Goal: Task Accomplishment & Management: Use online tool/utility

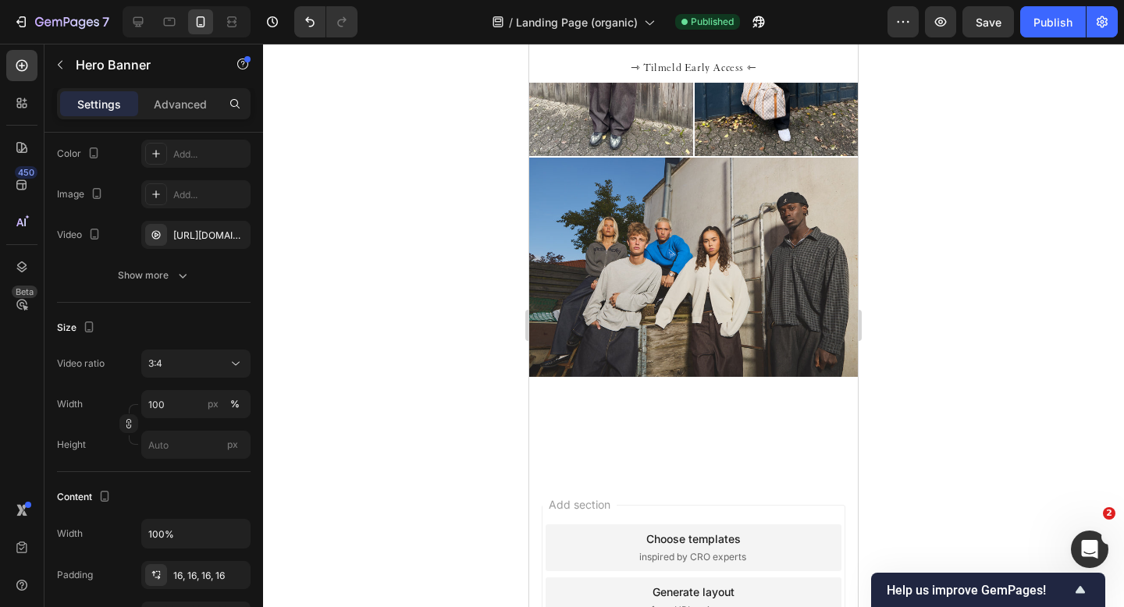
scroll to position [1607, 0]
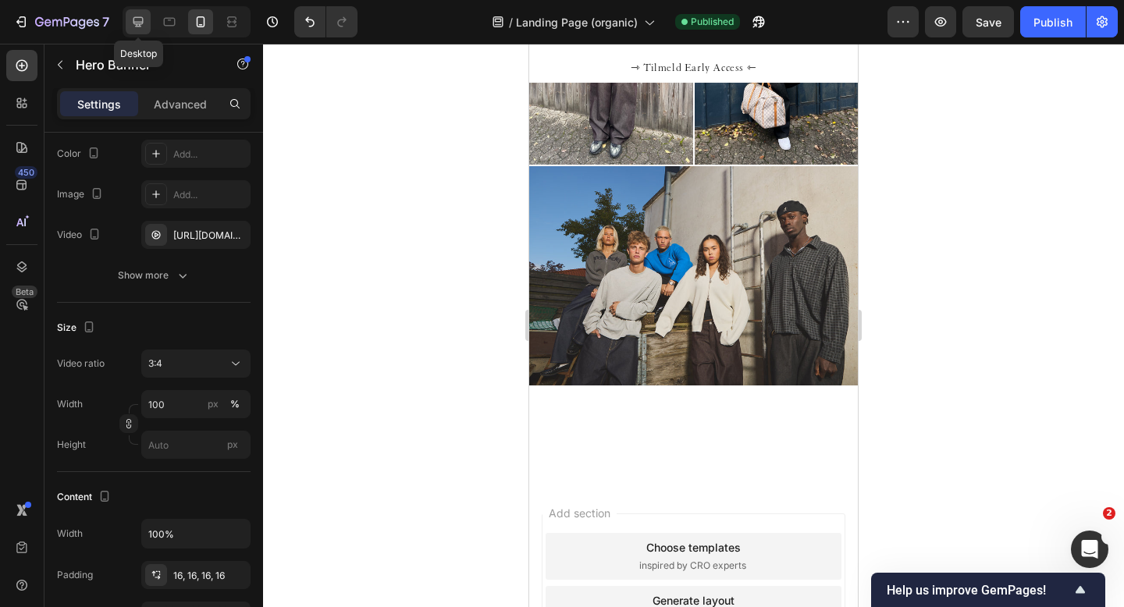
click at [134, 16] on icon at bounding box center [138, 22] width 16 height 16
type input "1200"
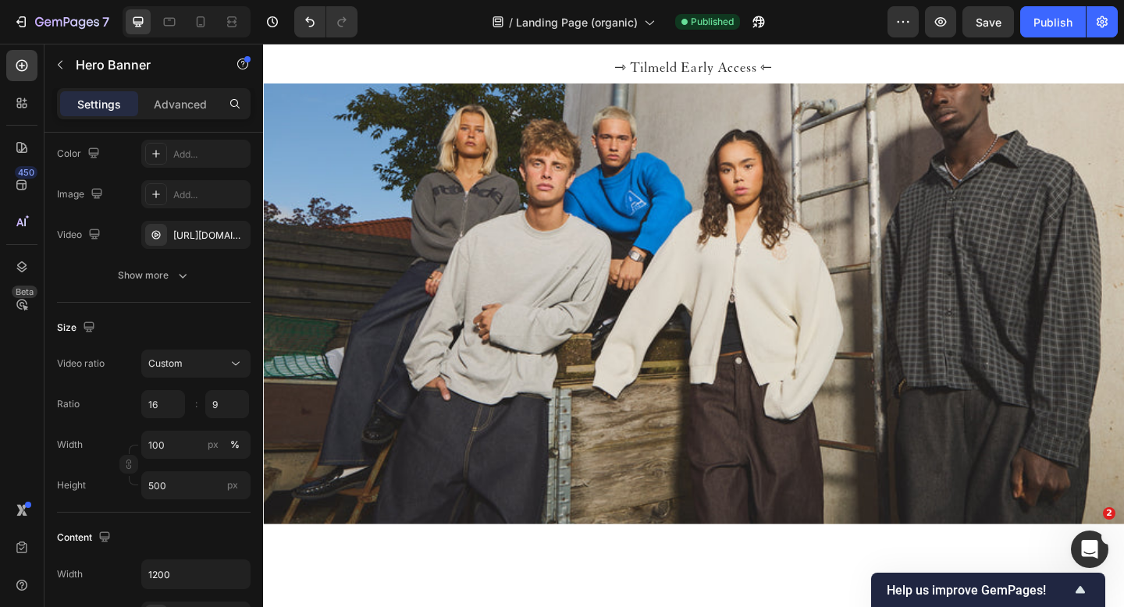
scroll to position [2313, 0]
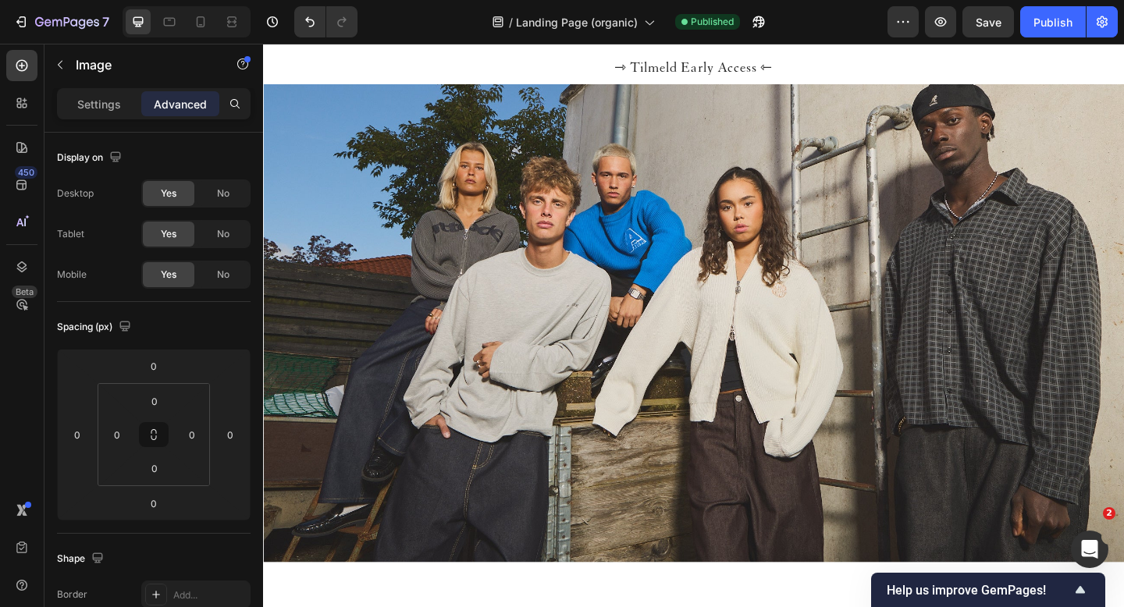
scroll to position [2368, 0]
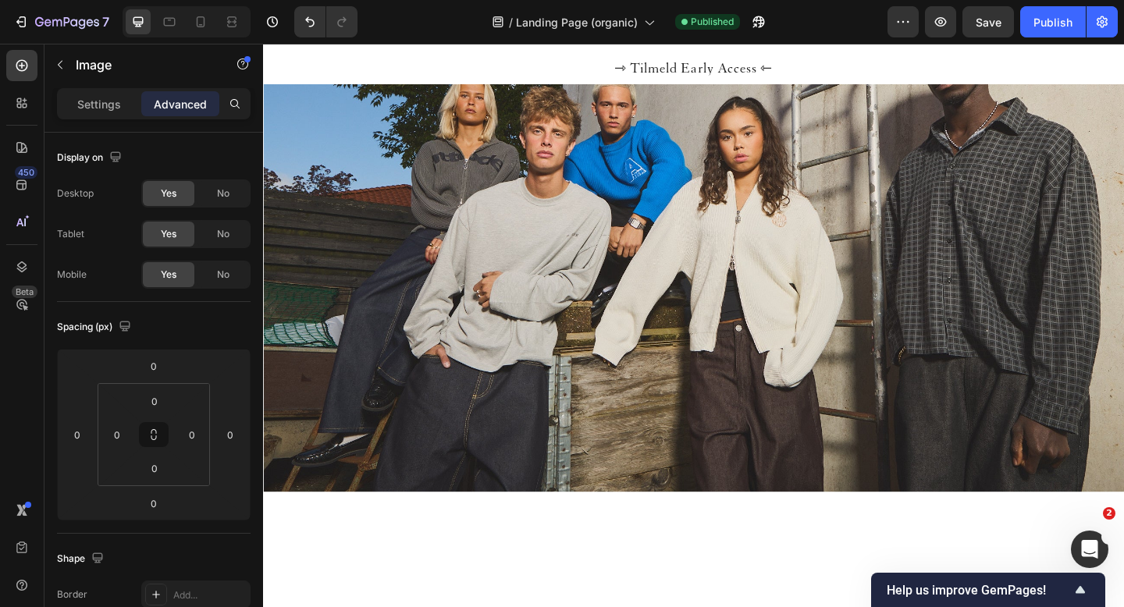
click at [204, 19] on icon at bounding box center [201, 22] width 16 height 16
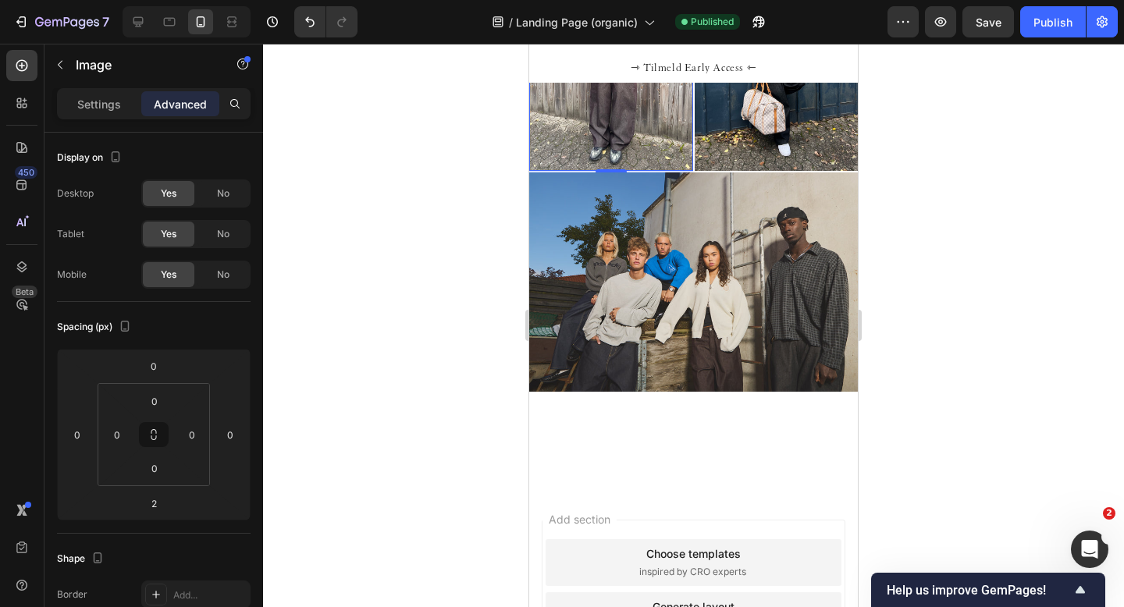
scroll to position [1600, 0]
click at [133, 23] on icon at bounding box center [138, 22] width 16 height 16
type input "0"
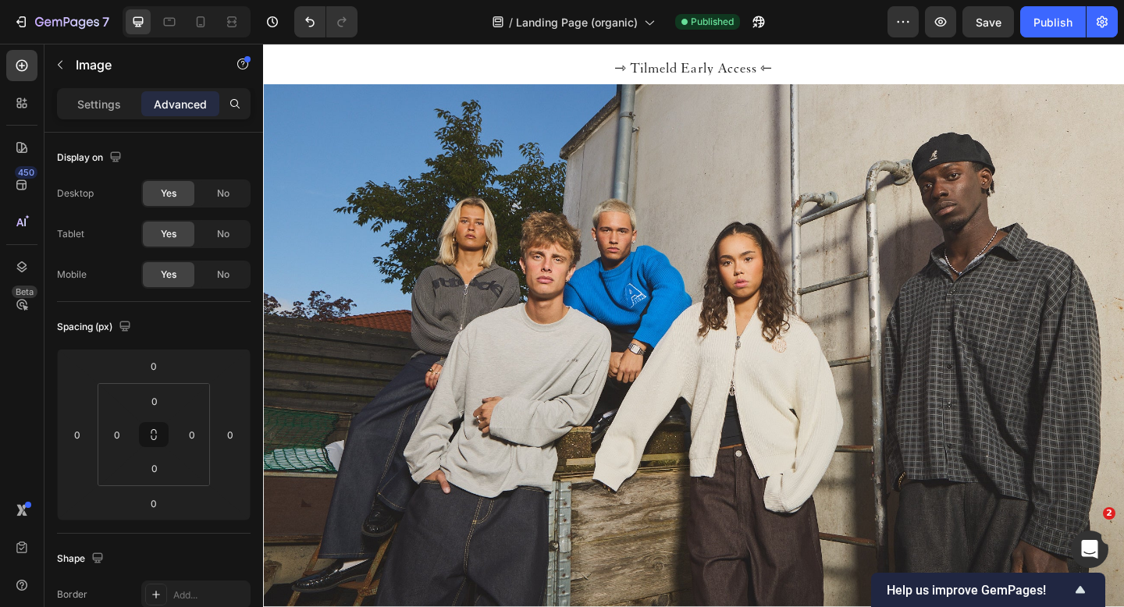
scroll to position [2240, 0]
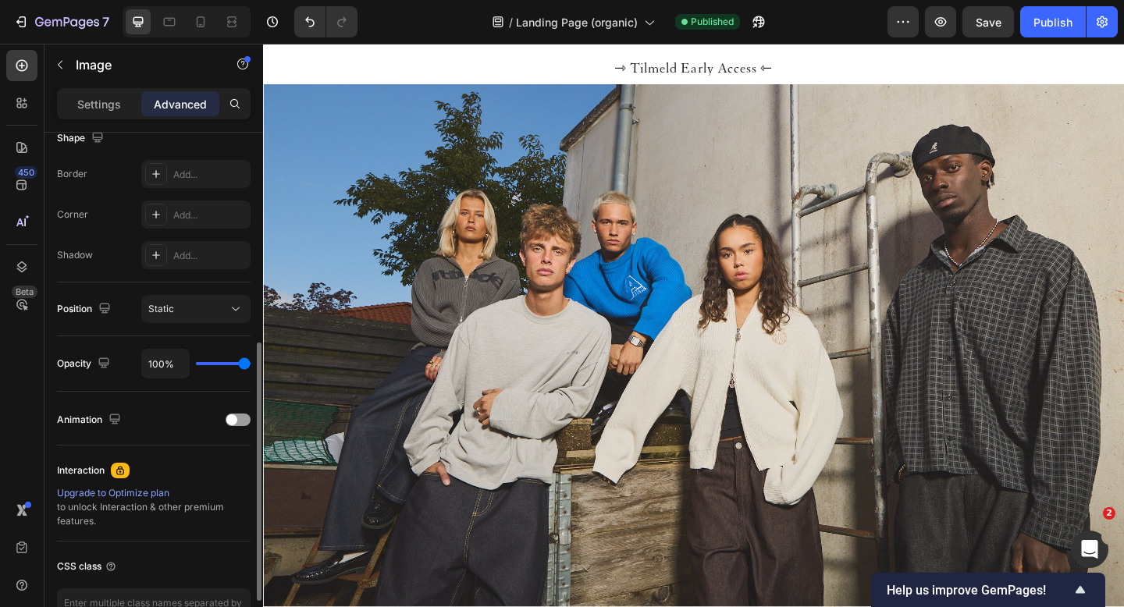
scroll to position [522, 0]
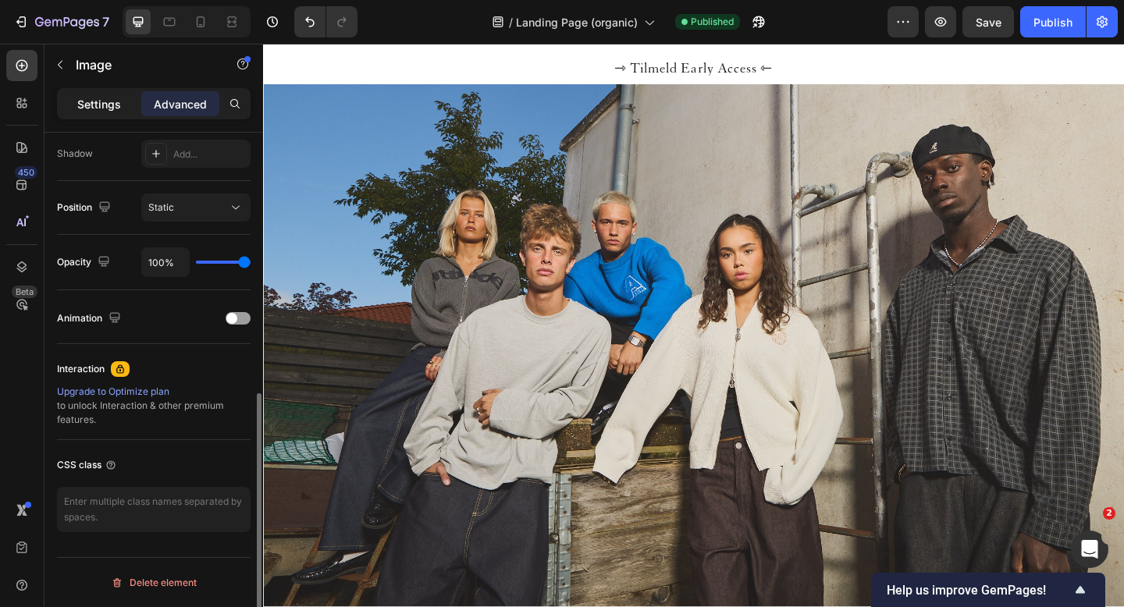
click at [107, 111] on p "Settings" at bounding box center [99, 104] width 44 height 16
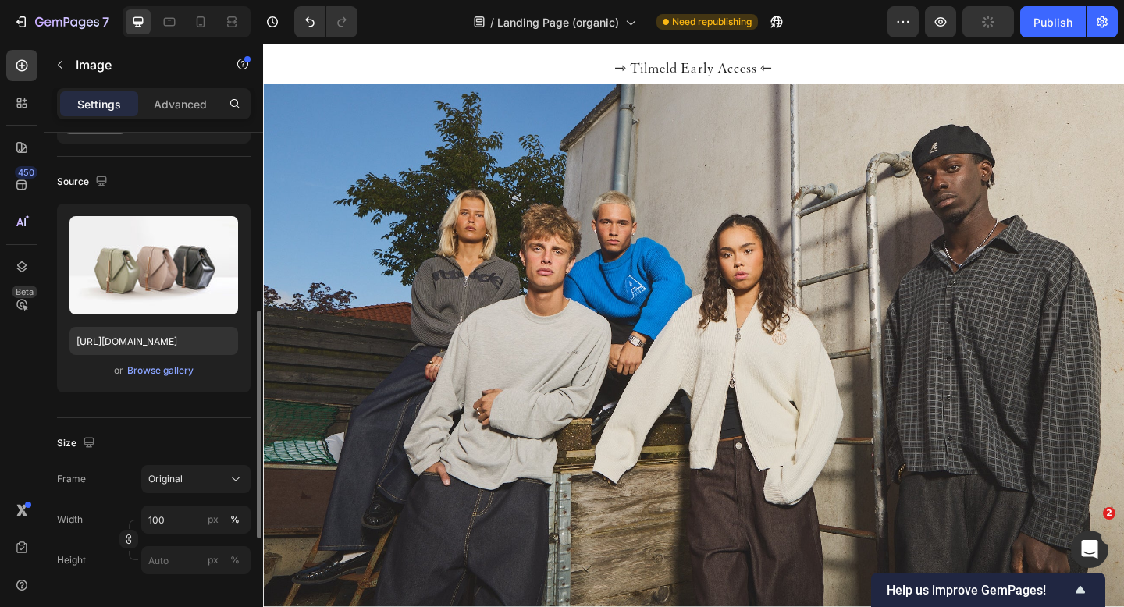
scroll to position [0, 0]
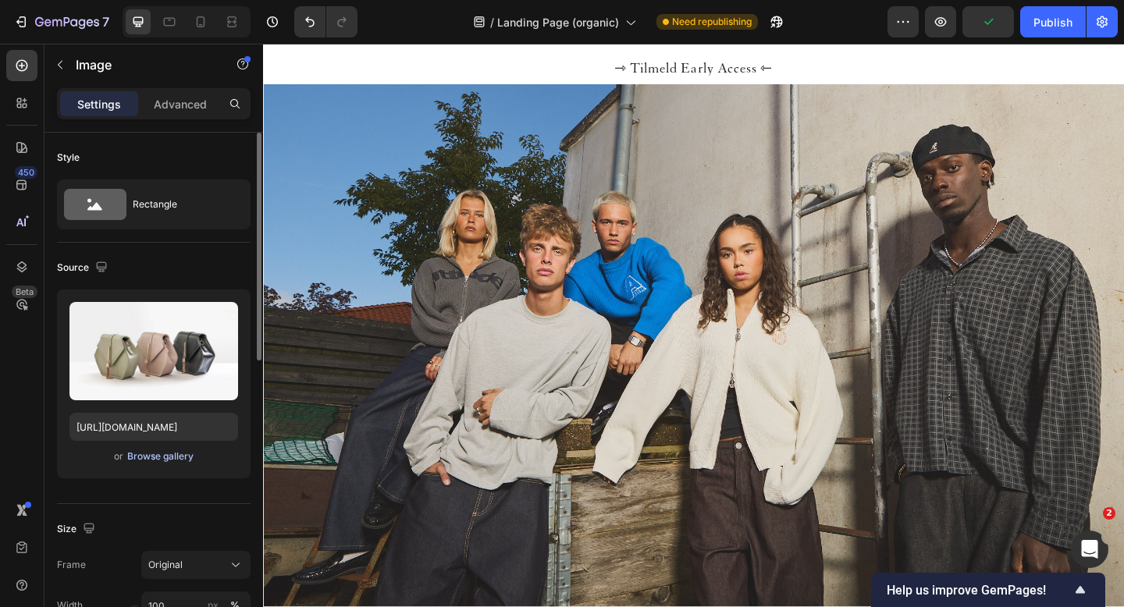
click at [162, 457] on div "Browse gallery" at bounding box center [160, 457] width 66 height 14
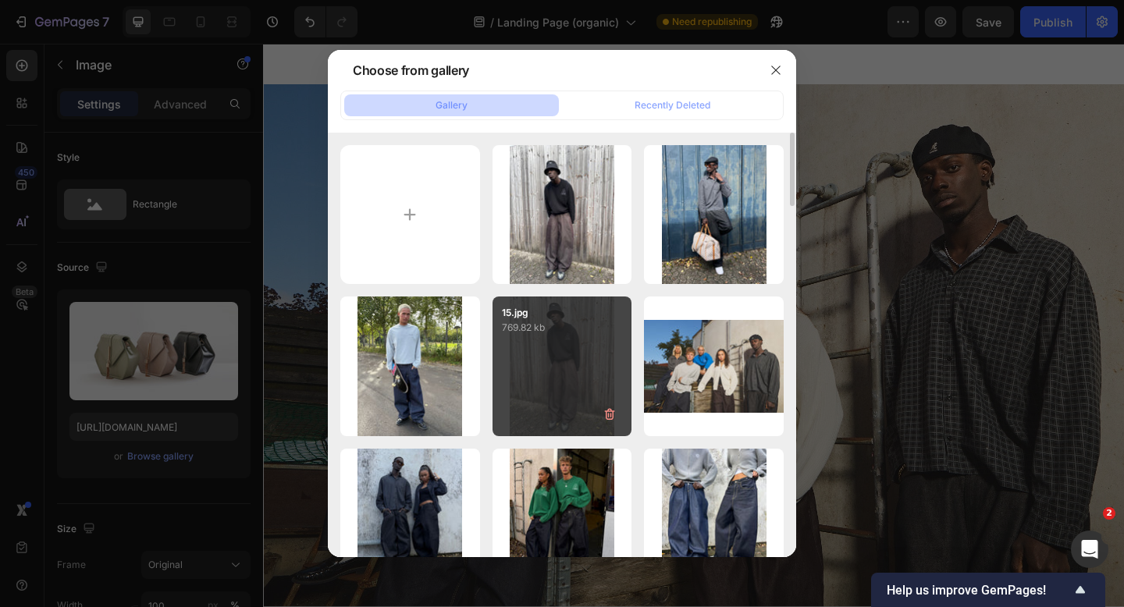
click at [542, 346] on div "15.jpg 769.82 kb" at bounding box center [562, 367] width 140 height 140
type input "[URL][DOMAIN_NAME]"
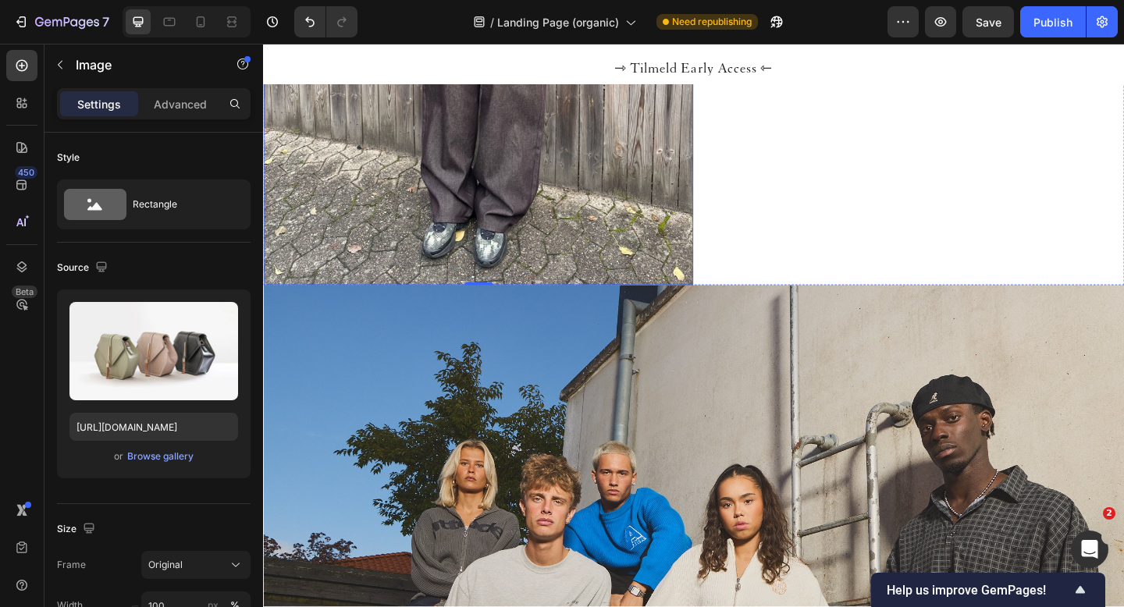
click at [160, 458] on div "Browse gallery" at bounding box center [160, 457] width 66 height 14
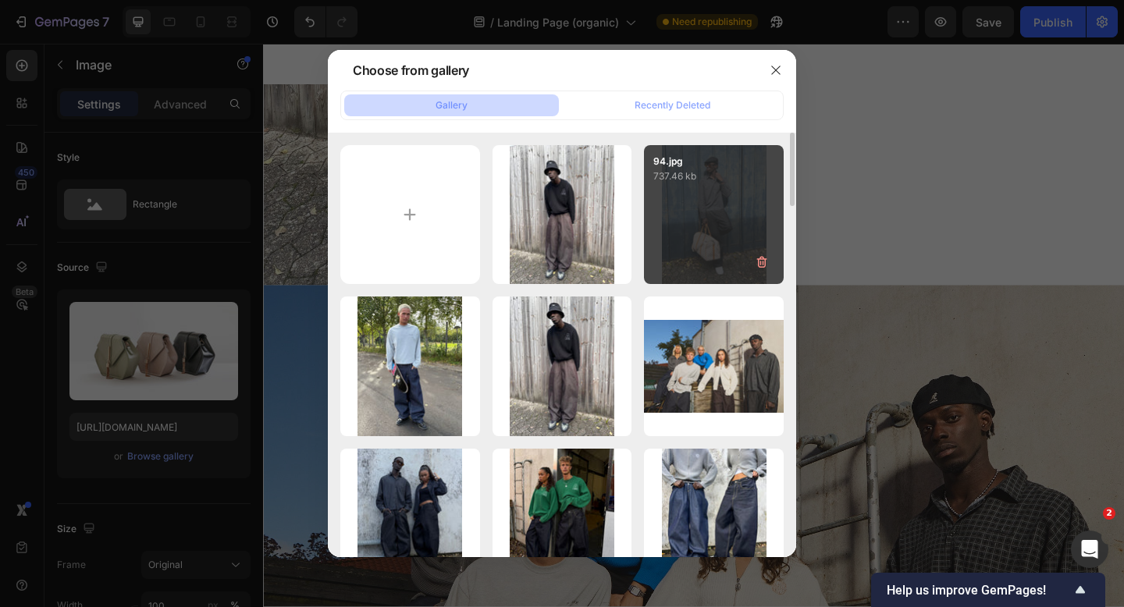
click at [688, 238] on div "94.jpg 737.46 kb" at bounding box center [714, 215] width 140 height 140
type input "[URL][DOMAIN_NAME]"
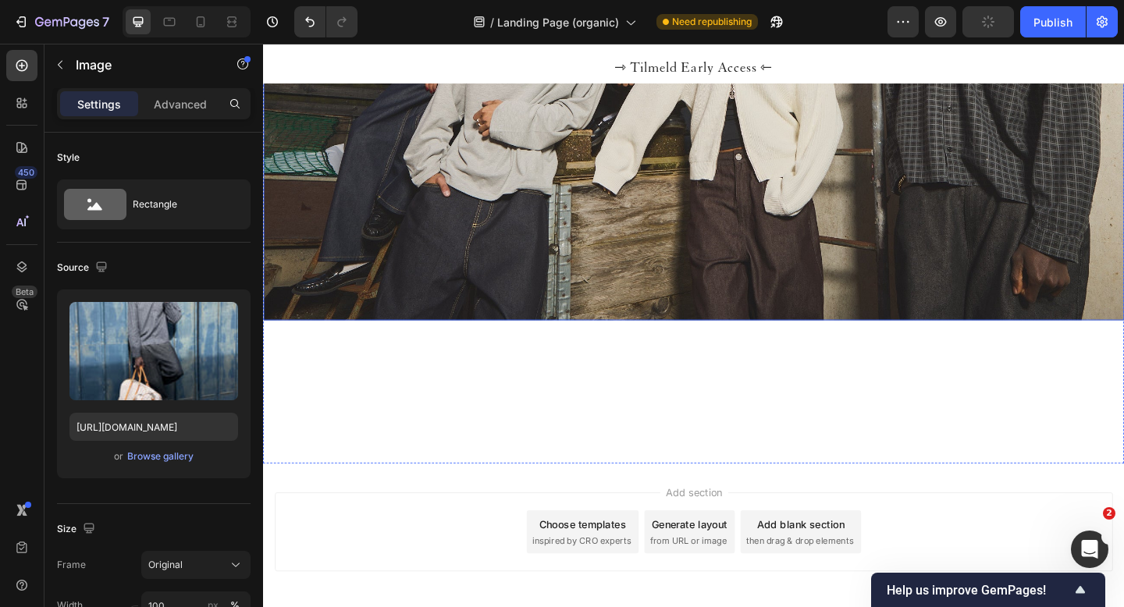
scroll to position [2744, 0]
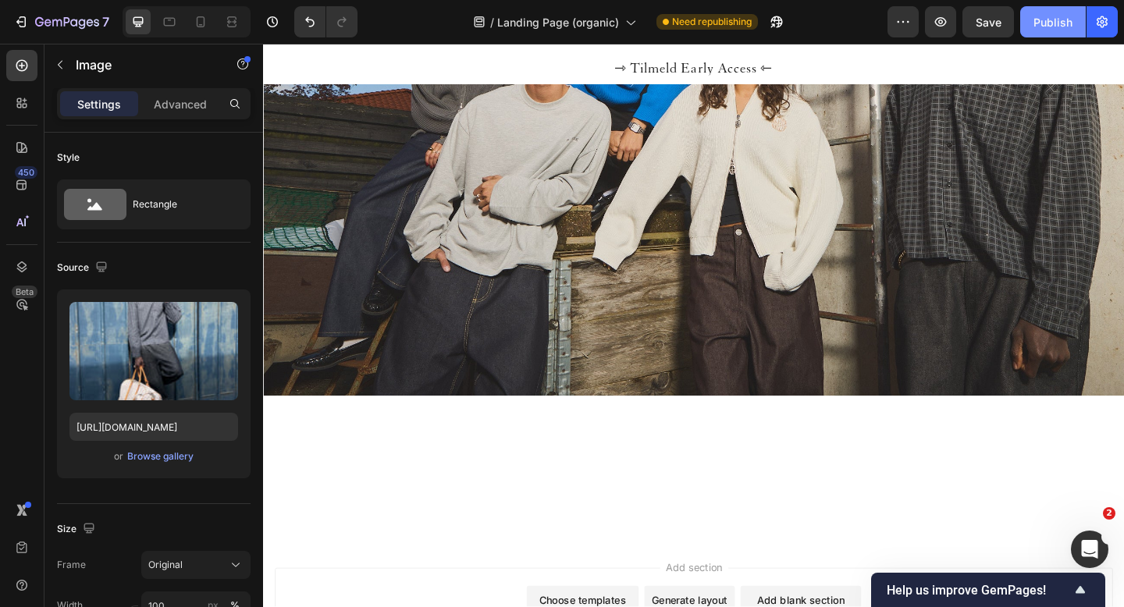
click at [1047, 22] on div "Publish" at bounding box center [1052, 22] width 39 height 16
click at [1051, 20] on div "Publish" at bounding box center [1052, 22] width 39 height 16
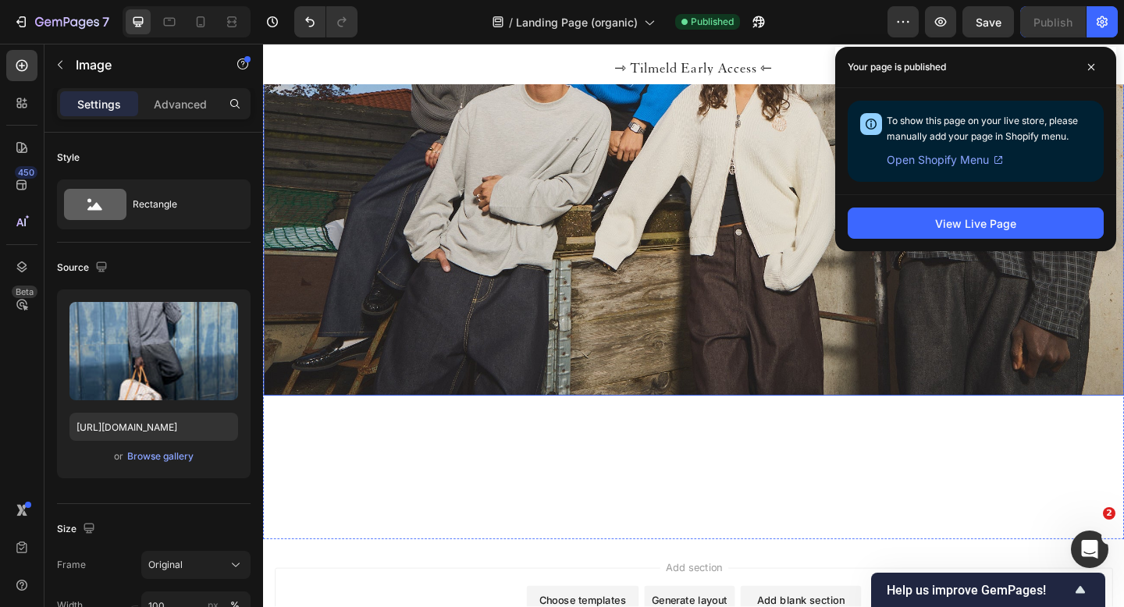
scroll to position [2507, 0]
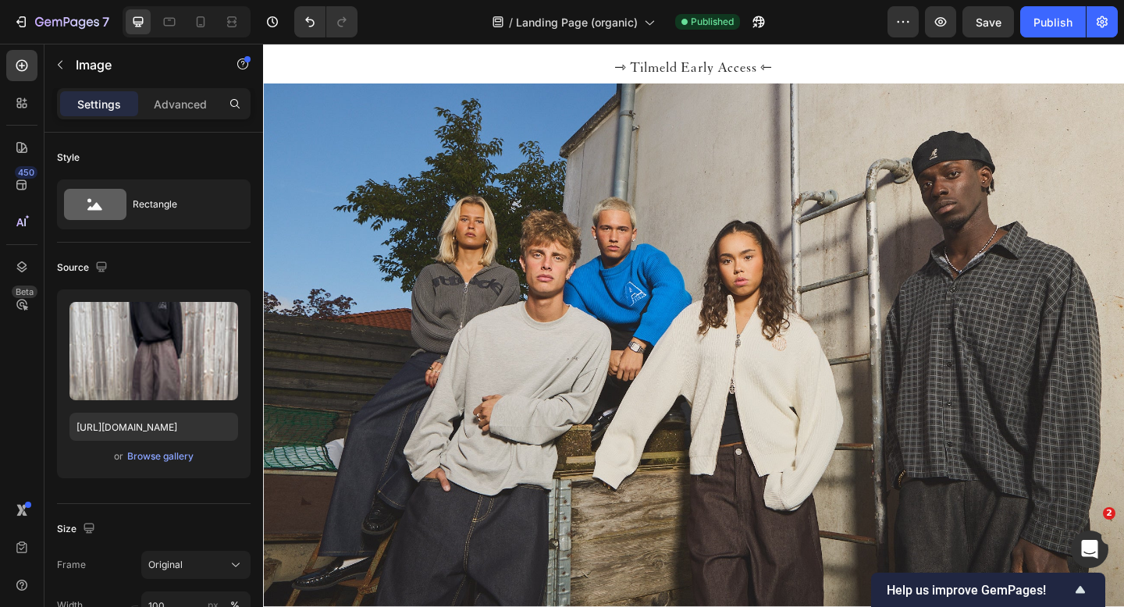
click at [502, 41] on div at bounding box center [497, 39] width 31 height 5
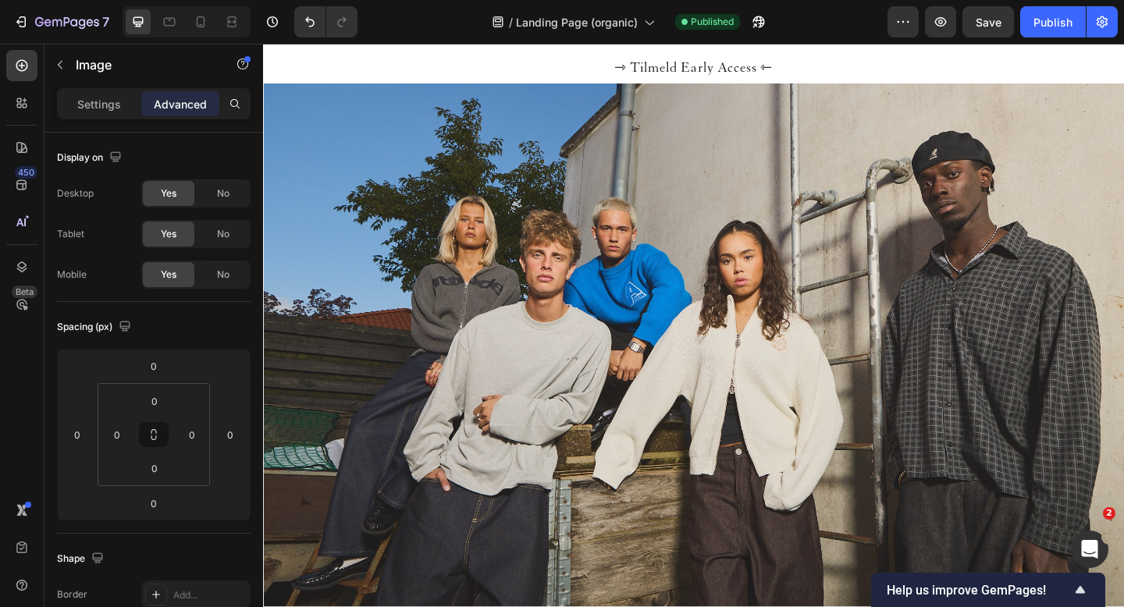
click at [963, 41] on div at bounding box center [966, 39] width 31 height 5
type input "2"
click at [1034, 21] on div "Publish" at bounding box center [1052, 22] width 39 height 16
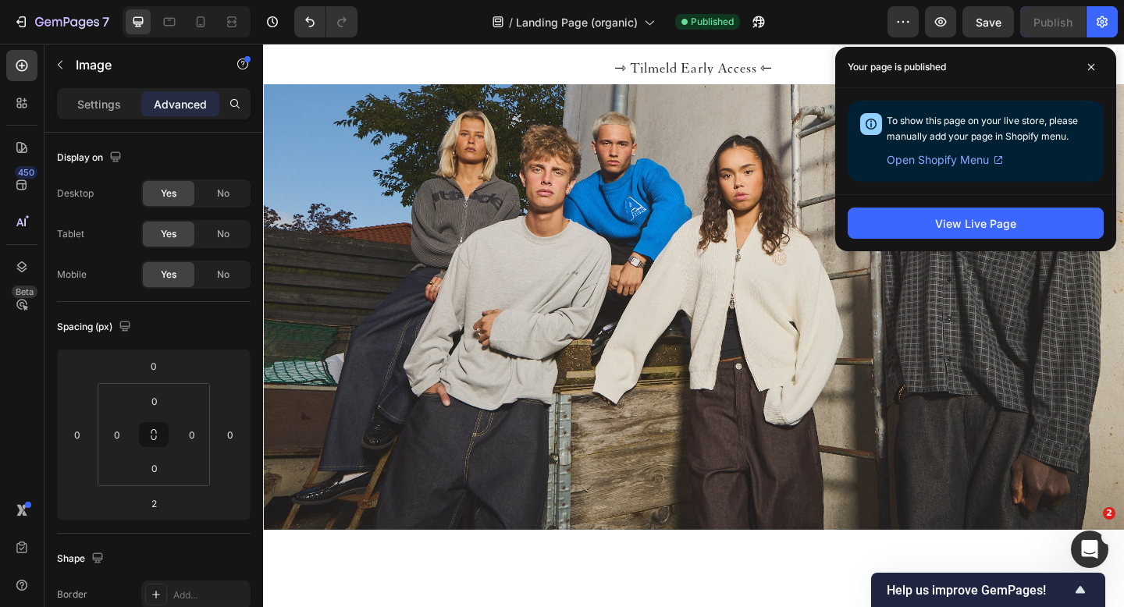
scroll to position [2919, 0]
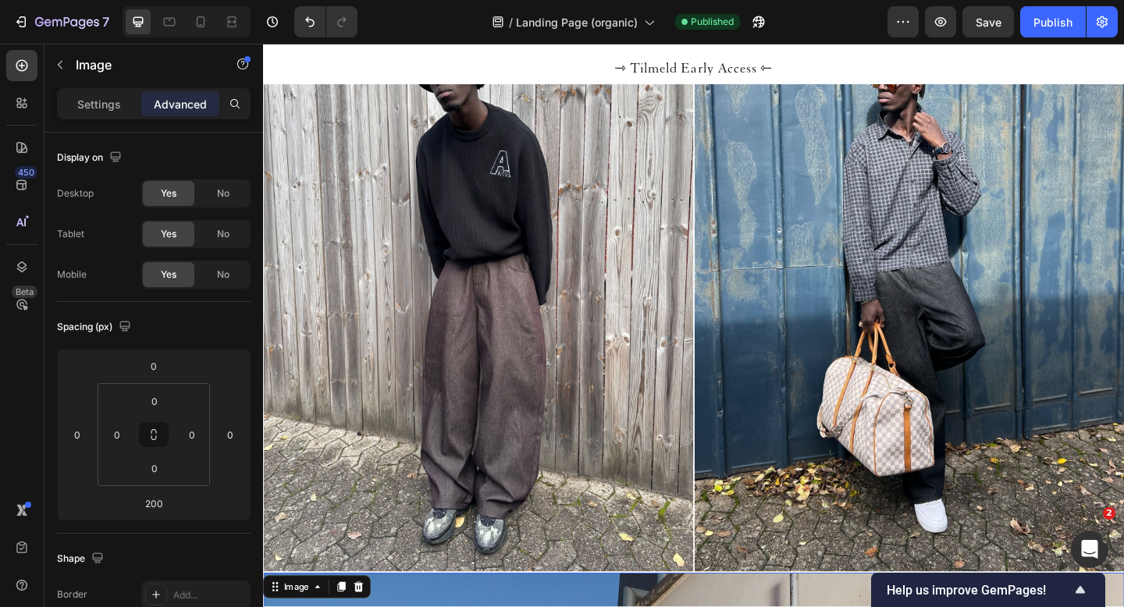
scroll to position [1914, 0]
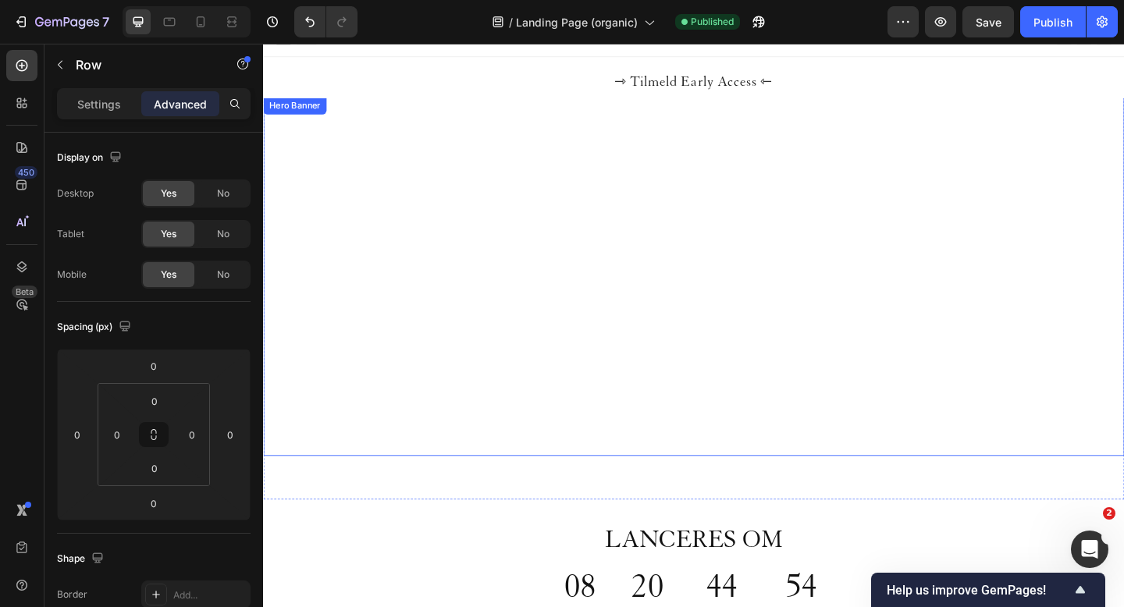
scroll to position [0, 0]
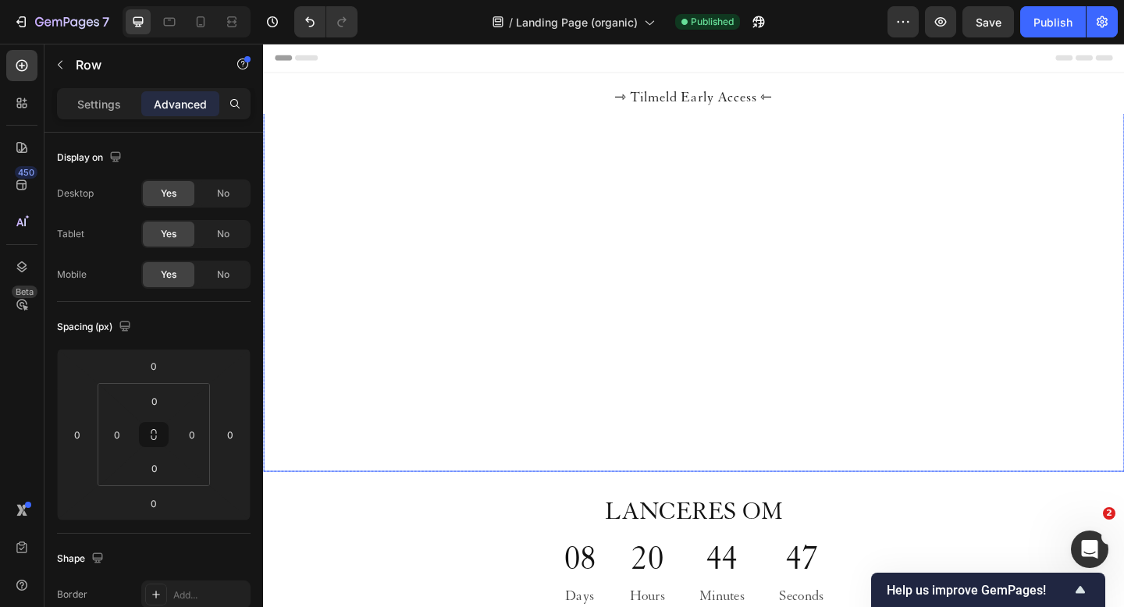
click at [481, 216] on div "FIRST RUSH Heading Tilmeld Early Access Button" at bounding box center [731, 314] width 912 height 283
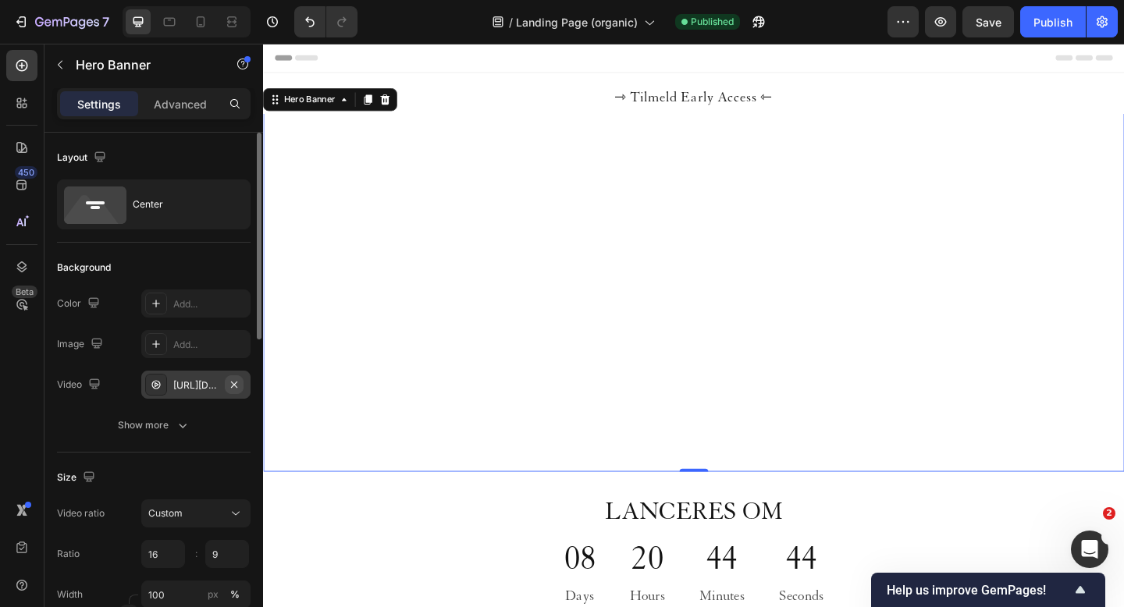
click at [233, 384] on icon "button" at bounding box center [234, 384] width 6 height 6
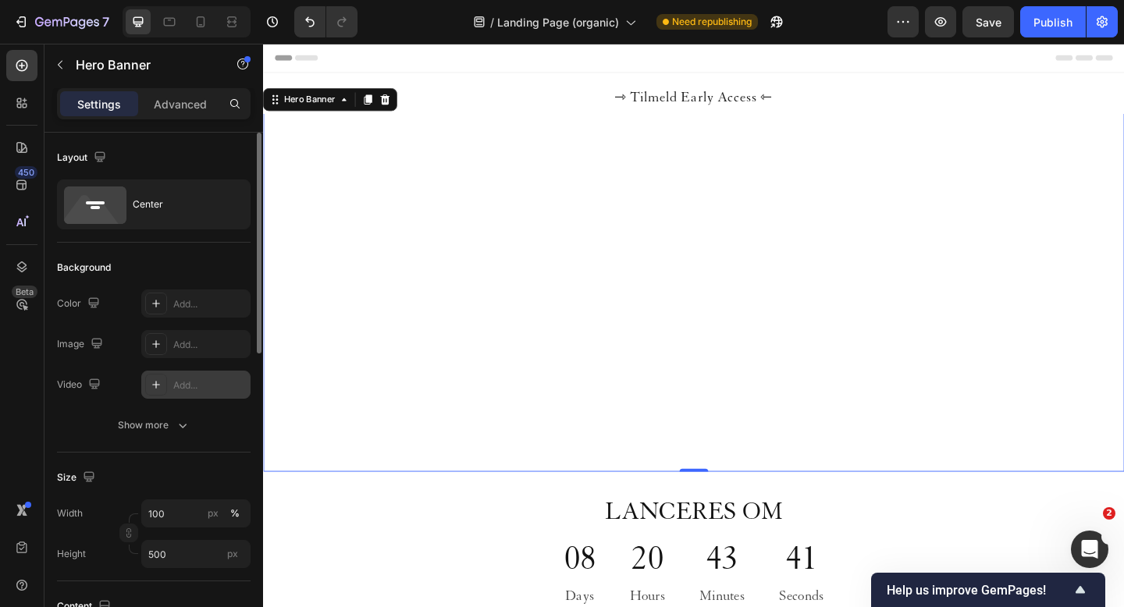
click at [433, 259] on div "FIRST RUSH Heading Tilmeld Early Access Button" at bounding box center [731, 314] width 912 height 283
click at [307, 16] on icon "Undo/Redo" at bounding box center [310, 22] width 16 height 16
click at [387, 315] on h2 "FIRST RUSH" at bounding box center [731, 315] width 912 height 50
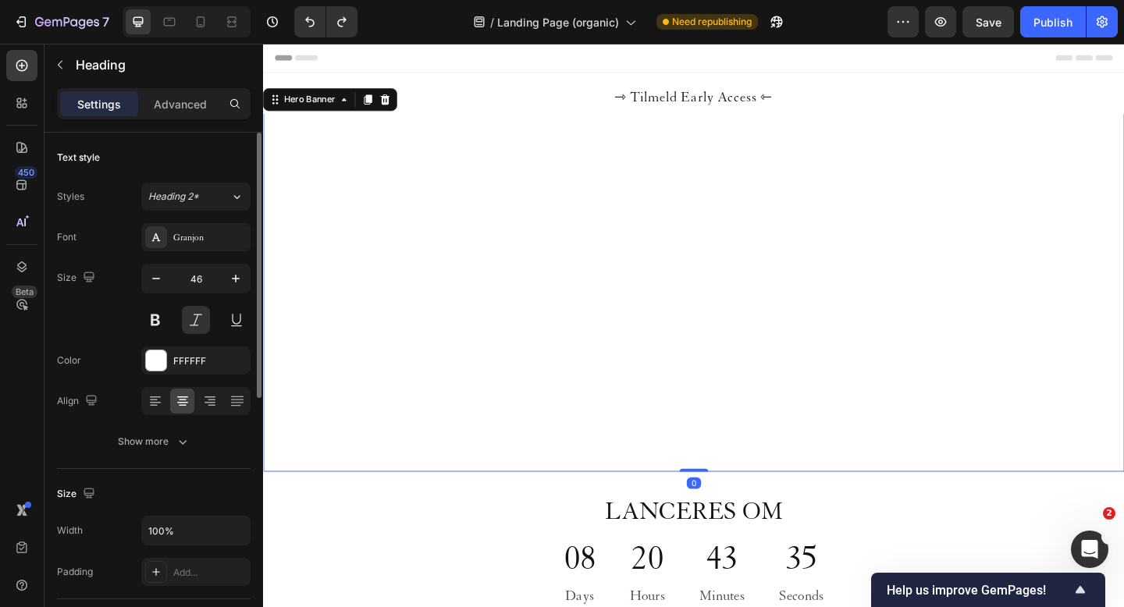
click at [416, 215] on div "FIRST RUSH Heading Tilmeld Early Access Button" at bounding box center [731, 314] width 912 height 283
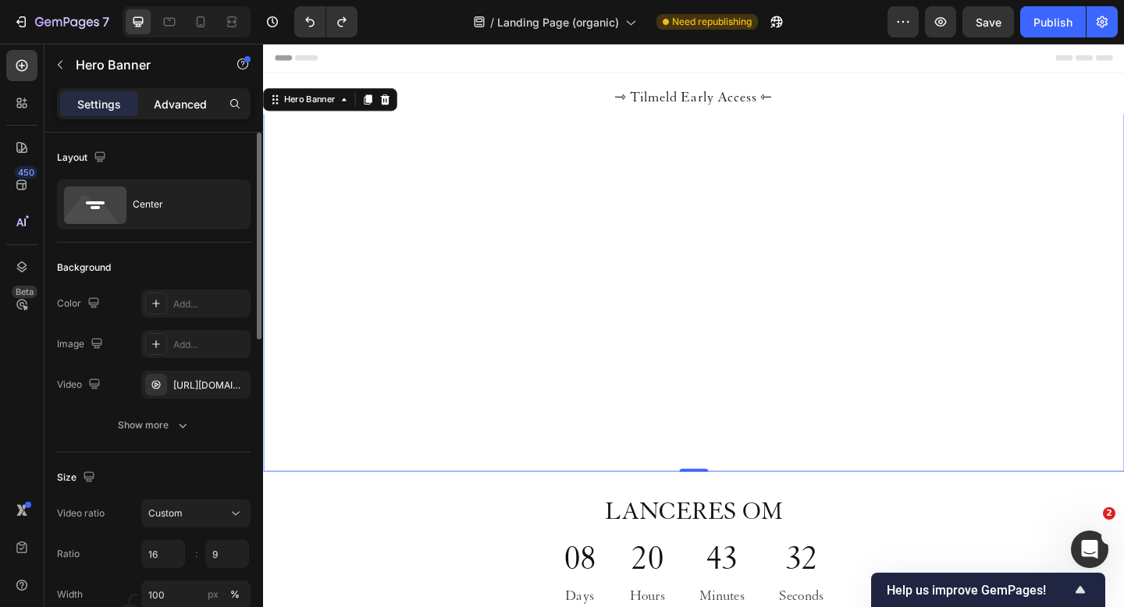
click at [190, 103] on p "Advanced" at bounding box center [180, 104] width 53 height 16
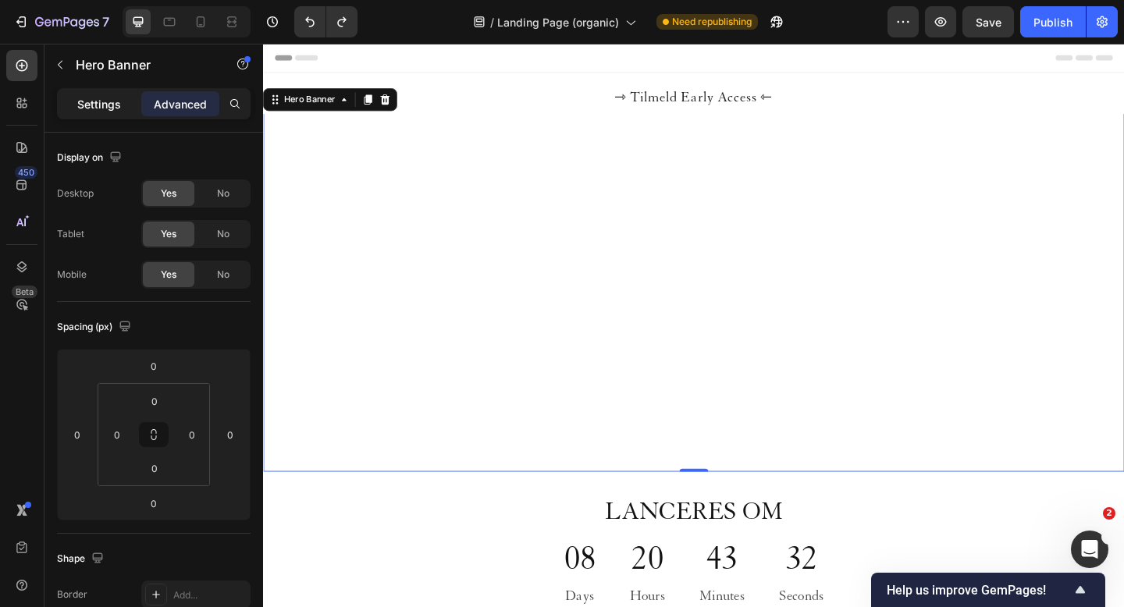
click at [102, 105] on p "Settings" at bounding box center [99, 104] width 44 height 16
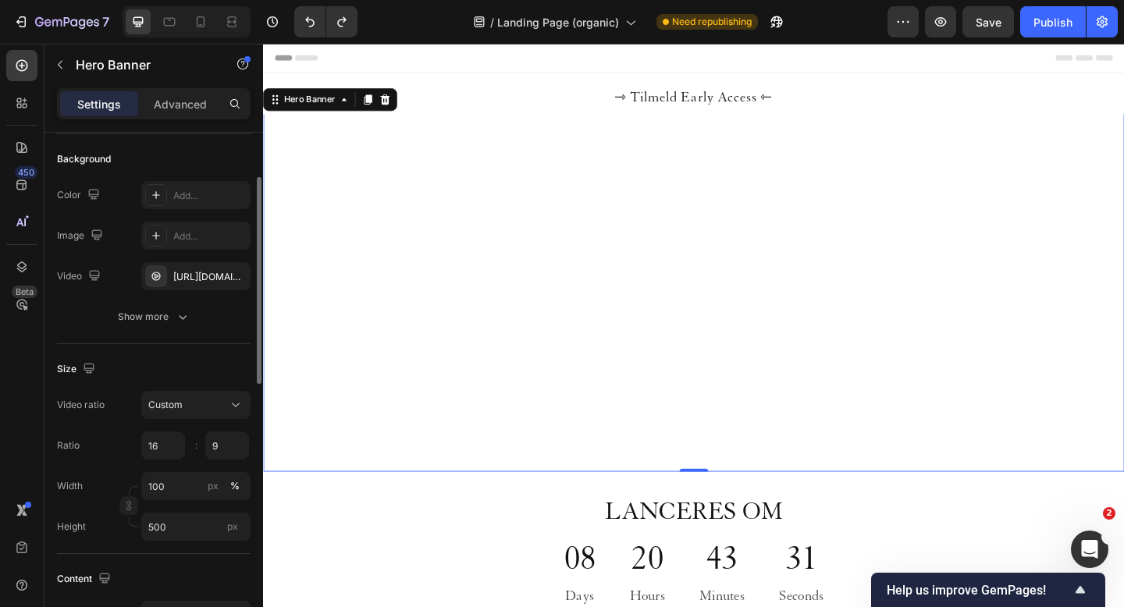
scroll to position [109, 0]
click at [212, 283] on div "[URL][DOMAIN_NAME]" at bounding box center [195, 276] width 45 height 14
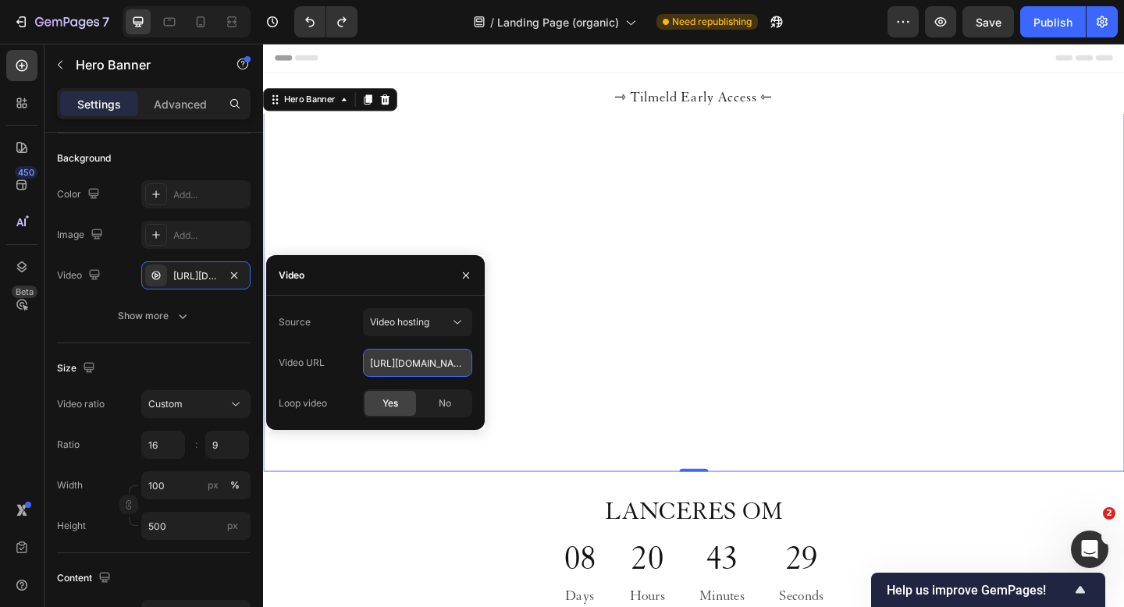
click at [407, 362] on input "[URL][DOMAIN_NAME]" at bounding box center [417, 363] width 109 height 28
paste input "d7010dbf730c4b1e8fac66588b7edb49"
type input "[URL][DOMAIN_NAME]"
click at [20, 339] on div "450 Beta" at bounding box center [21, 272] width 31 height 445
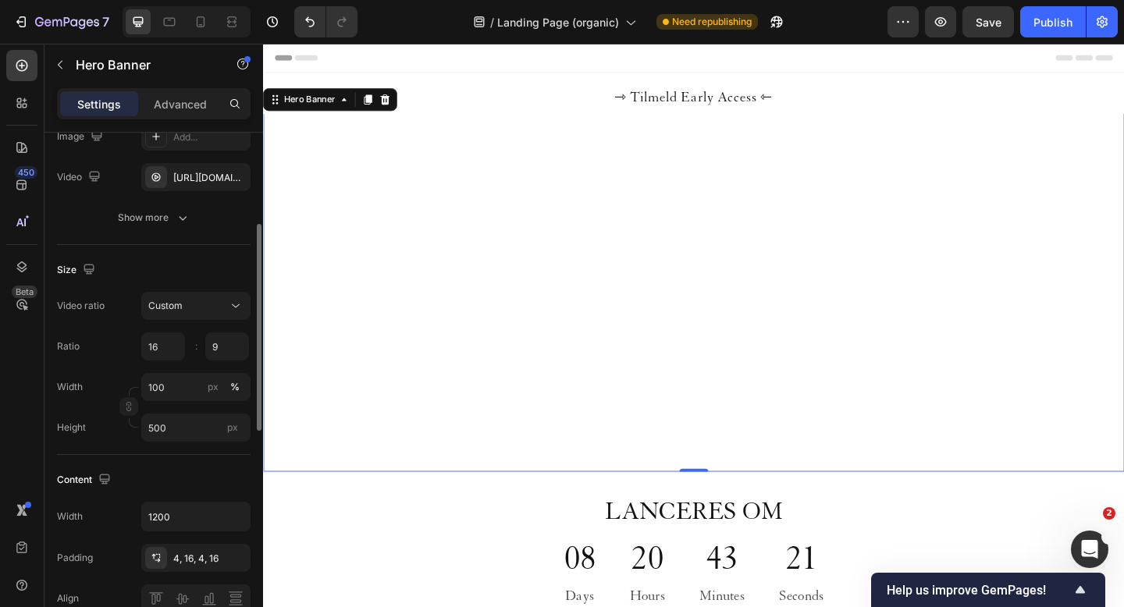
scroll to position [214, 0]
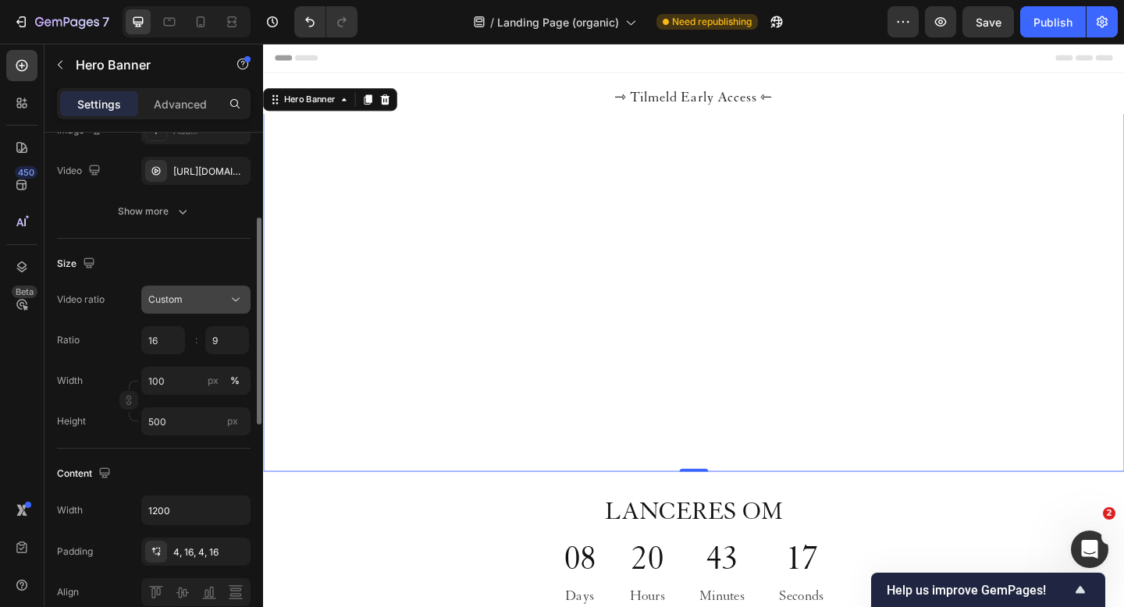
click at [208, 295] on div "Custom" at bounding box center [188, 300] width 80 height 14
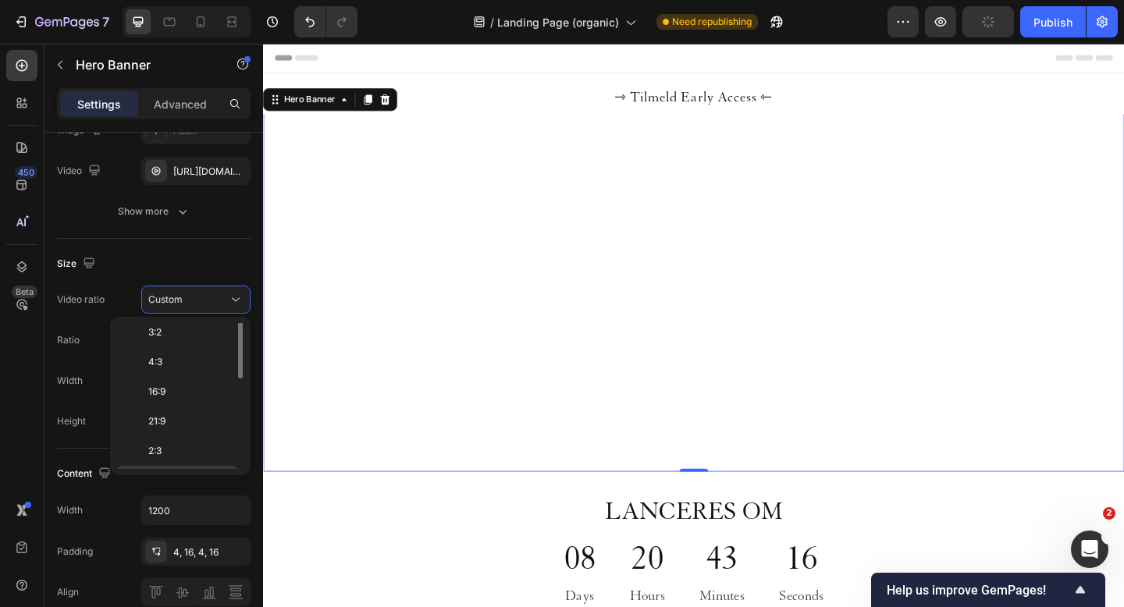
scroll to position [0, 0]
click at [181, 332] on span "Original" at bounding box center [165, 338] width 34 height 14
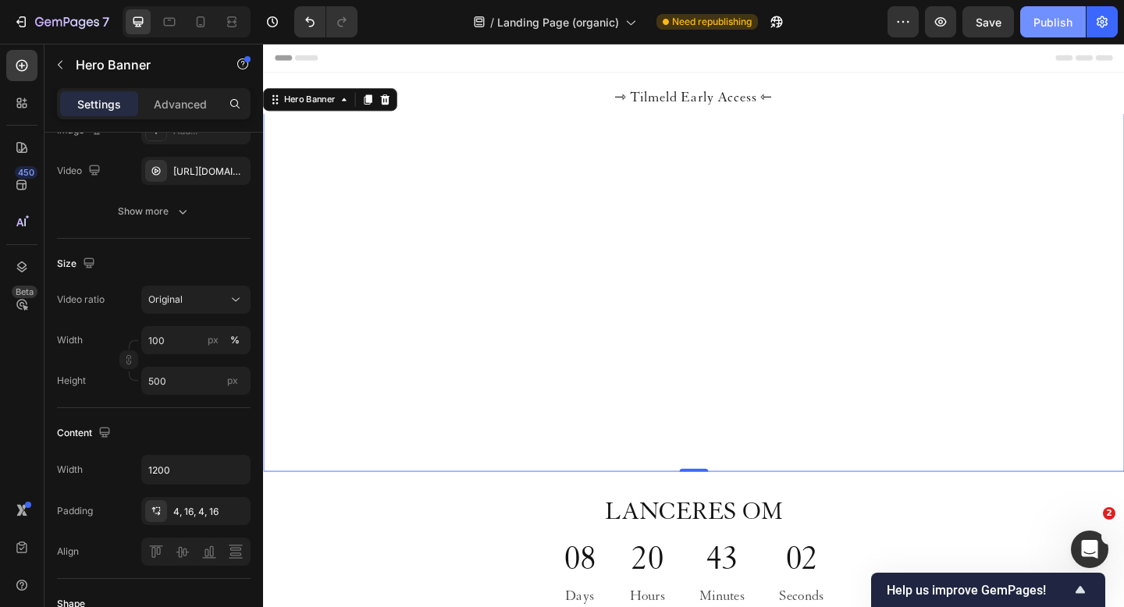
click at [1044, 19] on div "Publish" at bounding box center [1052, 22] width 39 height 16
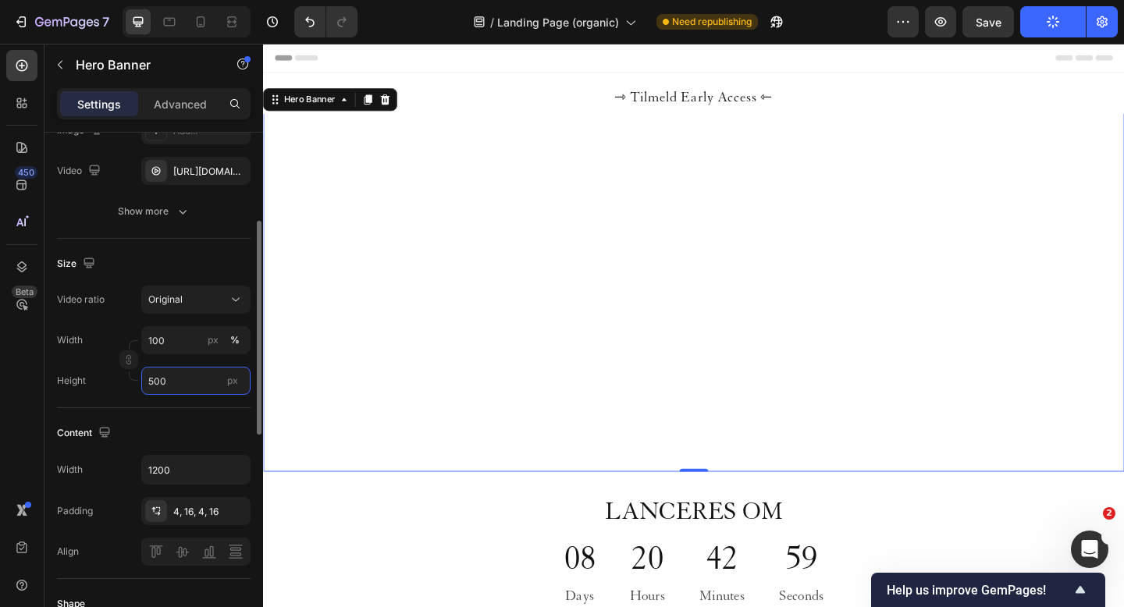
click at [160, 385] on input "500" at bounding box center [195, 381] width 109 height 28
